Goal: Task Accomplishment & Management: Manage account settings

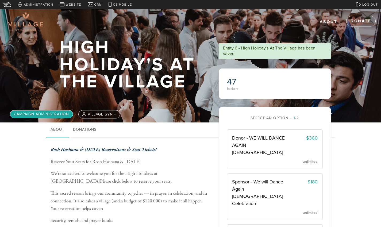
click at [60, 112] on link "Campaign Administration" at bounding box center [41, 114] width 63 height 8
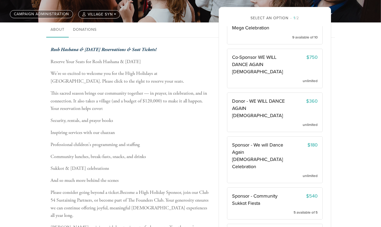
scroll to position [96, 0]
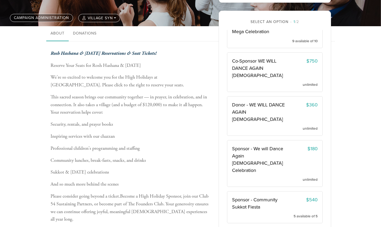
click at [203, 48] on link "edit" at bounding box center [204, 45] width 13 height 8
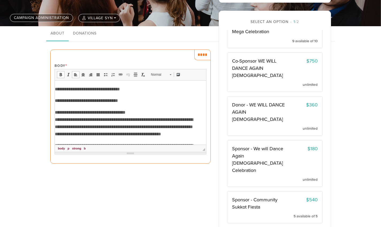
scroll to position [109, 0]
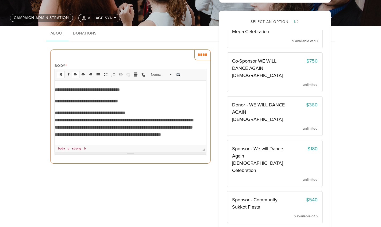
click at [56, 114] on p "**********" at bounding box center [129, 123] width 148 height 29
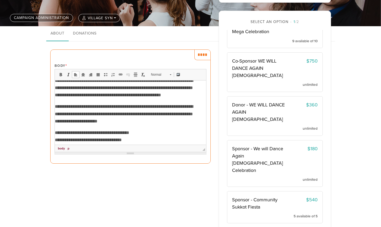
scroll to position [149, 0]
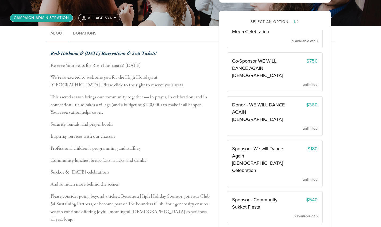
click at [38, 18] on link "Campaign Administration" at bounding box center [41, 18] width 63 height 8
